Goal: Transaction & Acquisition: Book appointment/travel/reservation

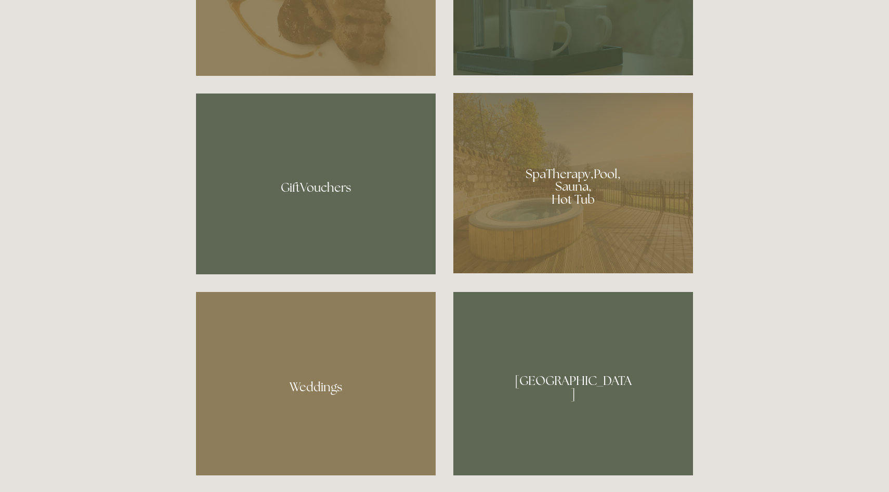
scroll to position [833, 0]
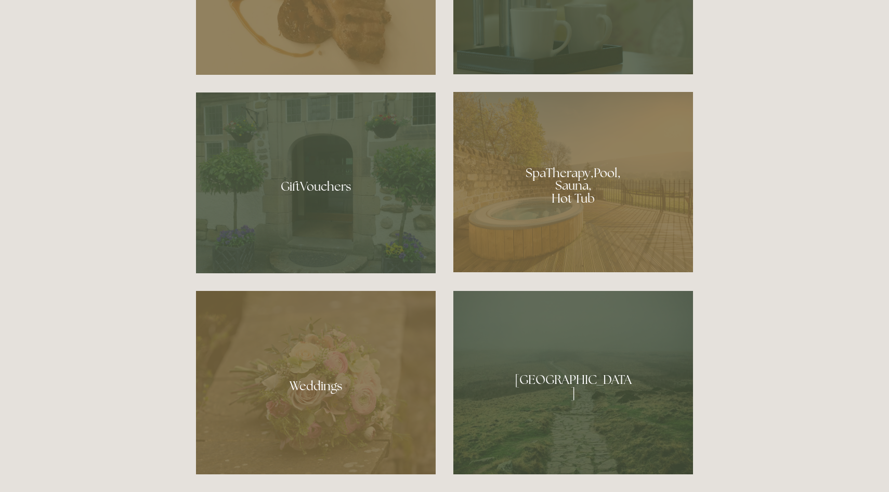
click at [642, 200] on div at bounding box center [573, 182] width 240 height 180
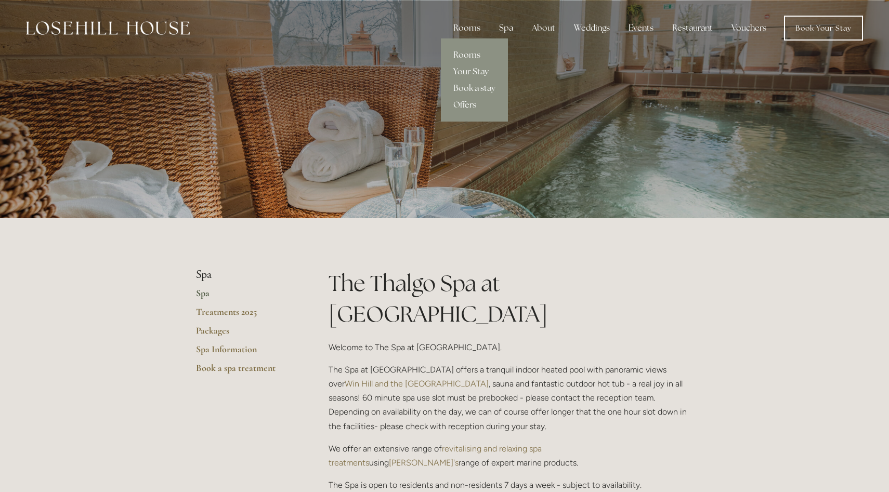
click at [467, 57] on link "Rooms" at bounding box center [474, 55] width 67 height 17
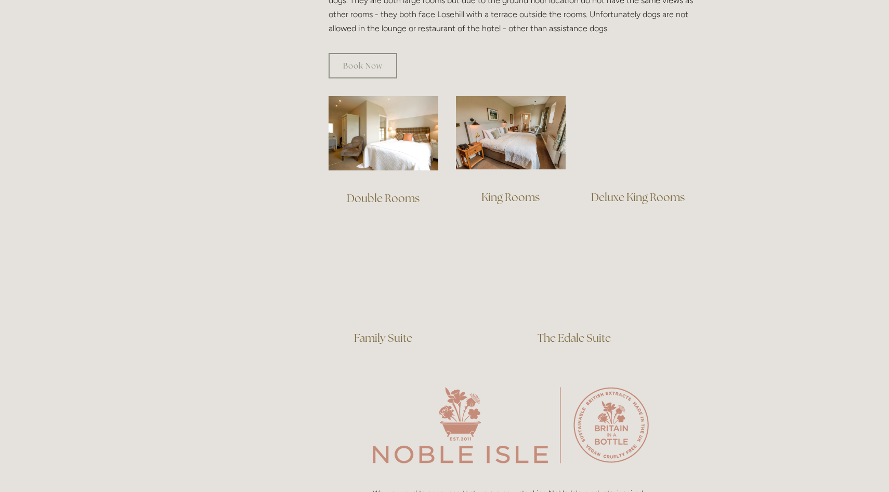
scroll to position [670, 0]
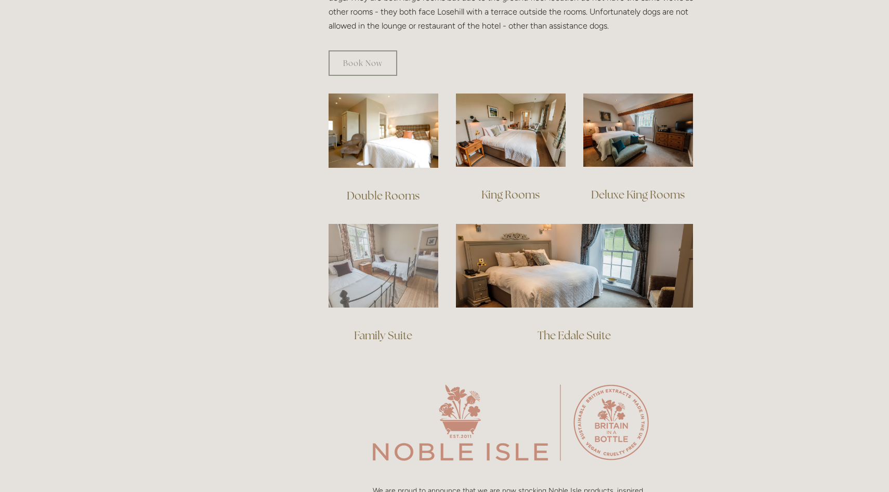
click at [392, 259] on img at bounding box center [383, 266] width 110 height 84
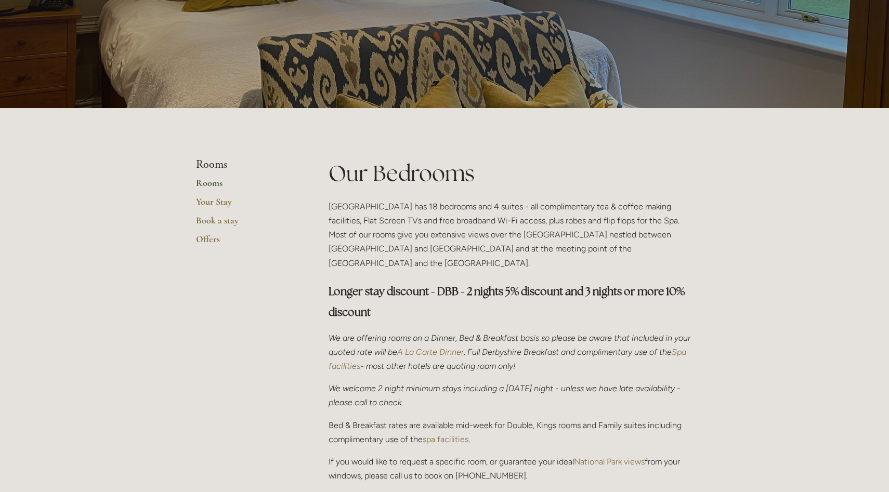
scroll to position [0, 0]
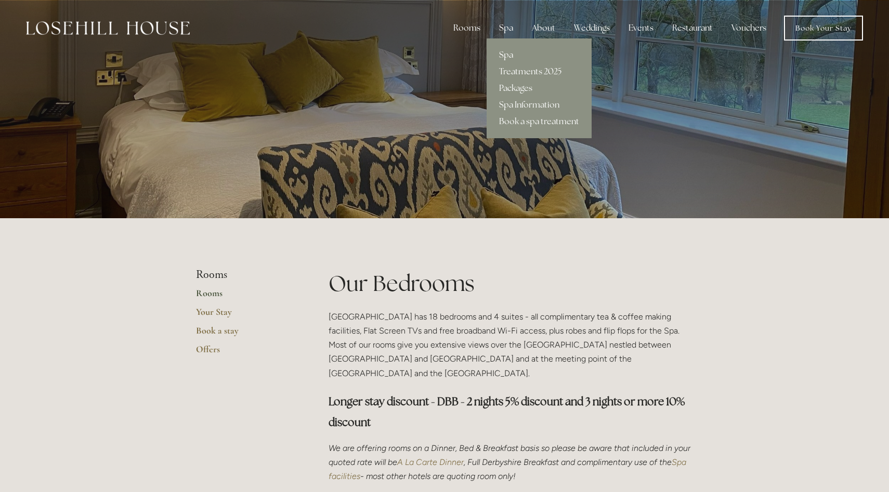
click at [505, 58] on link "Spa" at bounding box center [538, 55] width 105 height 17
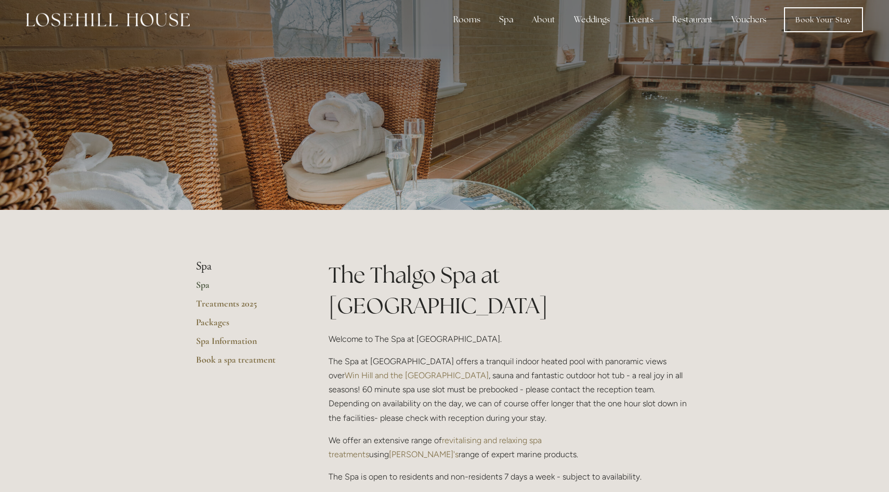
scroll to position [9, 0]
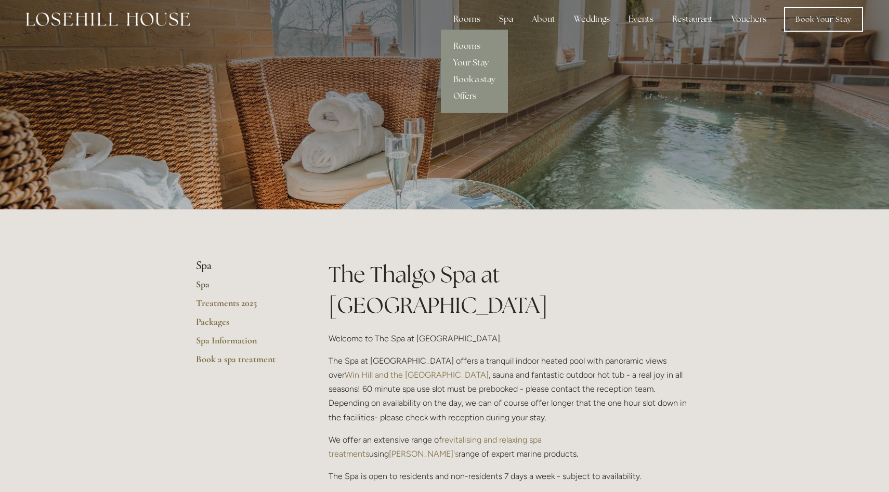
click at [466, 18] on div "Rooms" at bounding box center [467, 19] width 44 height 21
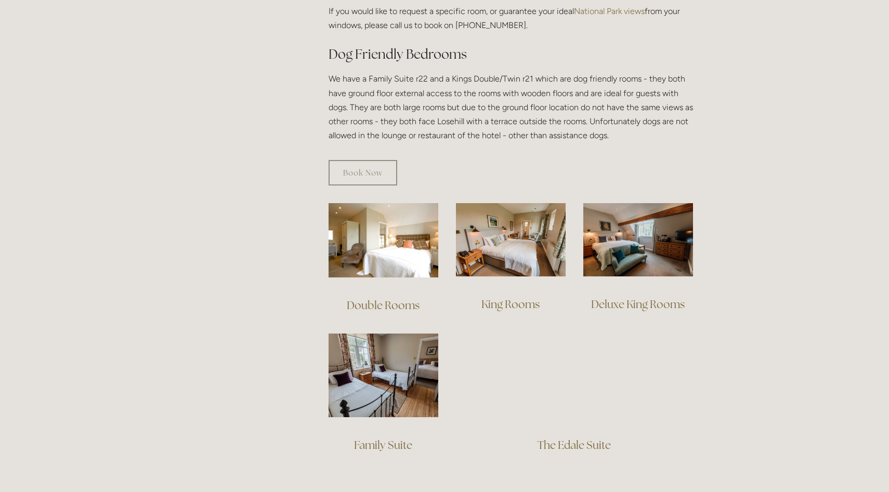
scroll to position [561, 0]
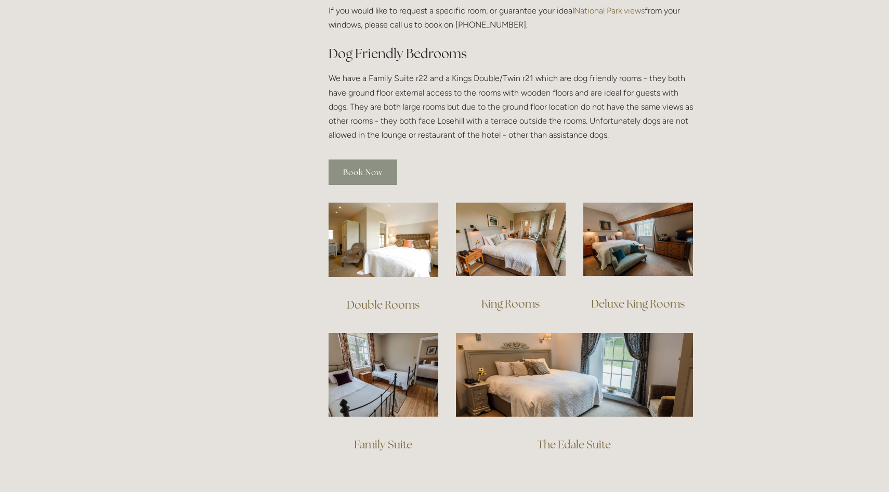
click at [358, 164] on link "Book Now" at bounding box center [362, 172] width 69 height 25
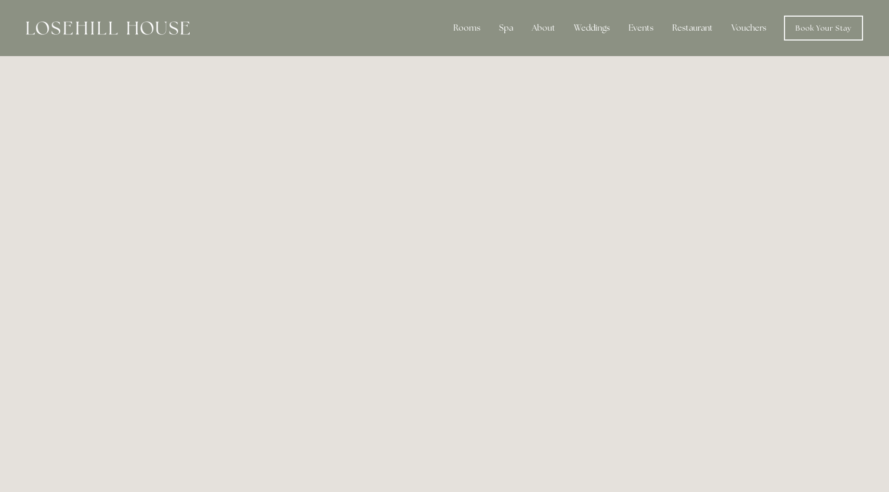
click at [147, 24] on img at bounding box center [108, 28] width 164 height 14
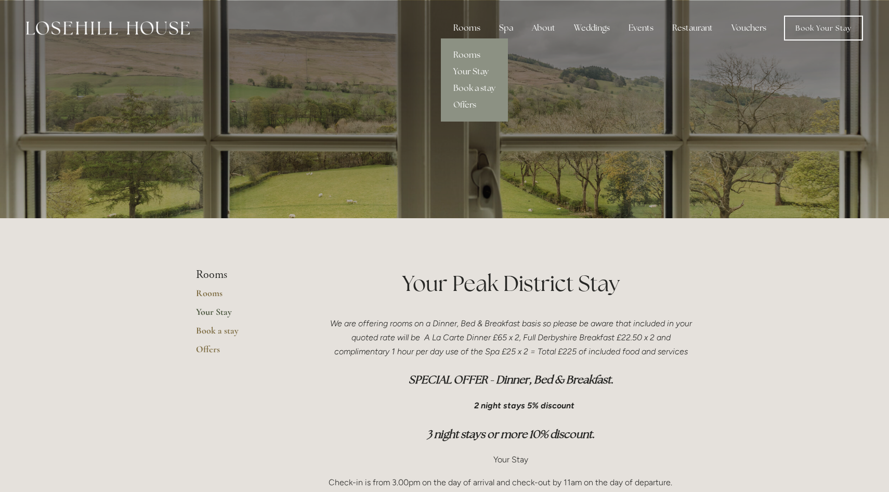
click at [472, 52] on link "Rooms" at bounding box center [474, 55] width 67 height 17
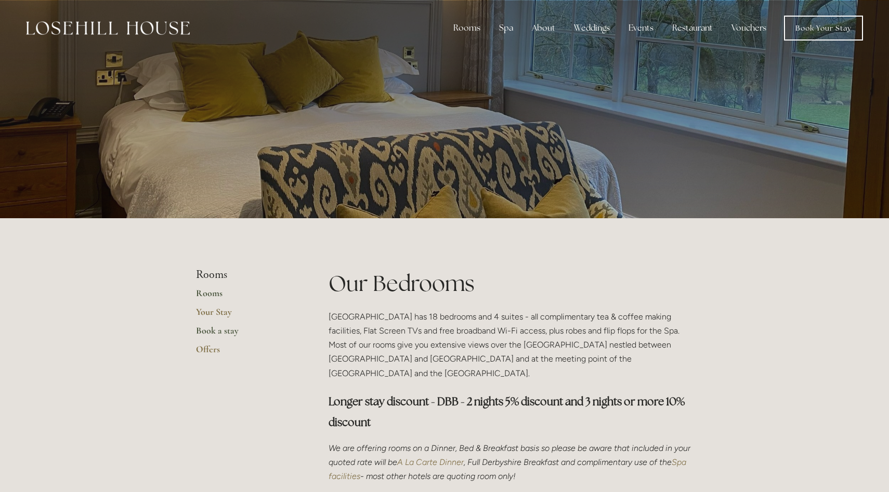
click at [218, 332] on link "Book a stay" at bounding box center [245, 334] width 99 height 19
